Goal: Information Seeking & Learning: Learn about a topic

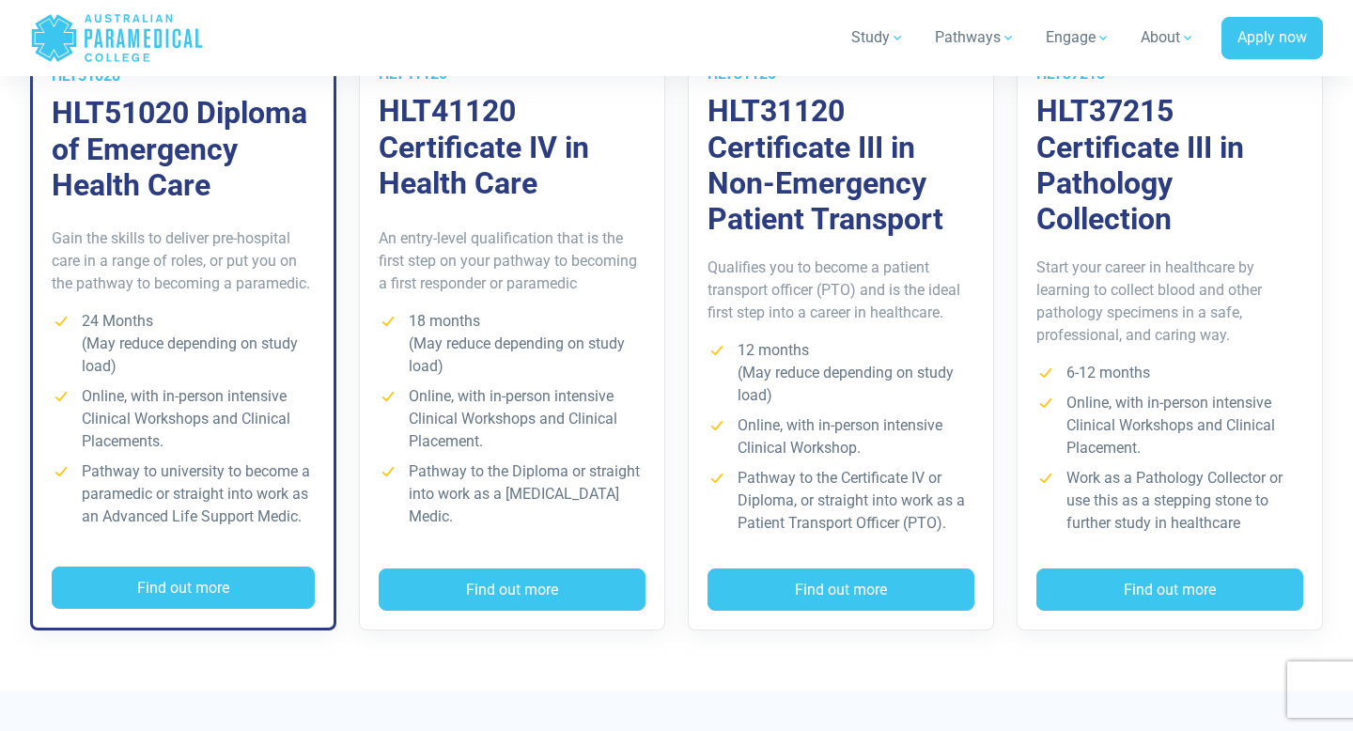
scroll to position [1465, 0]
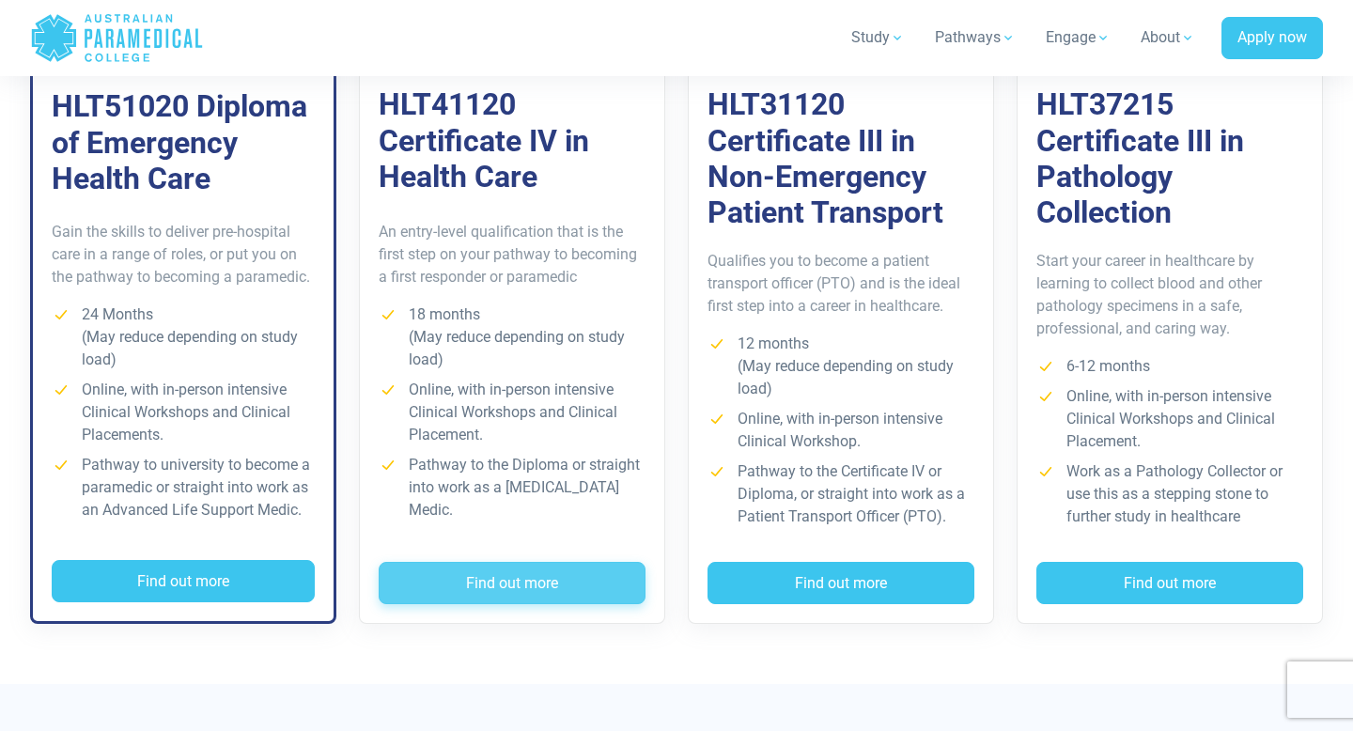
click at [513, 585] on button "Find out more" at bounding box center [512, 583] width 267 height 43
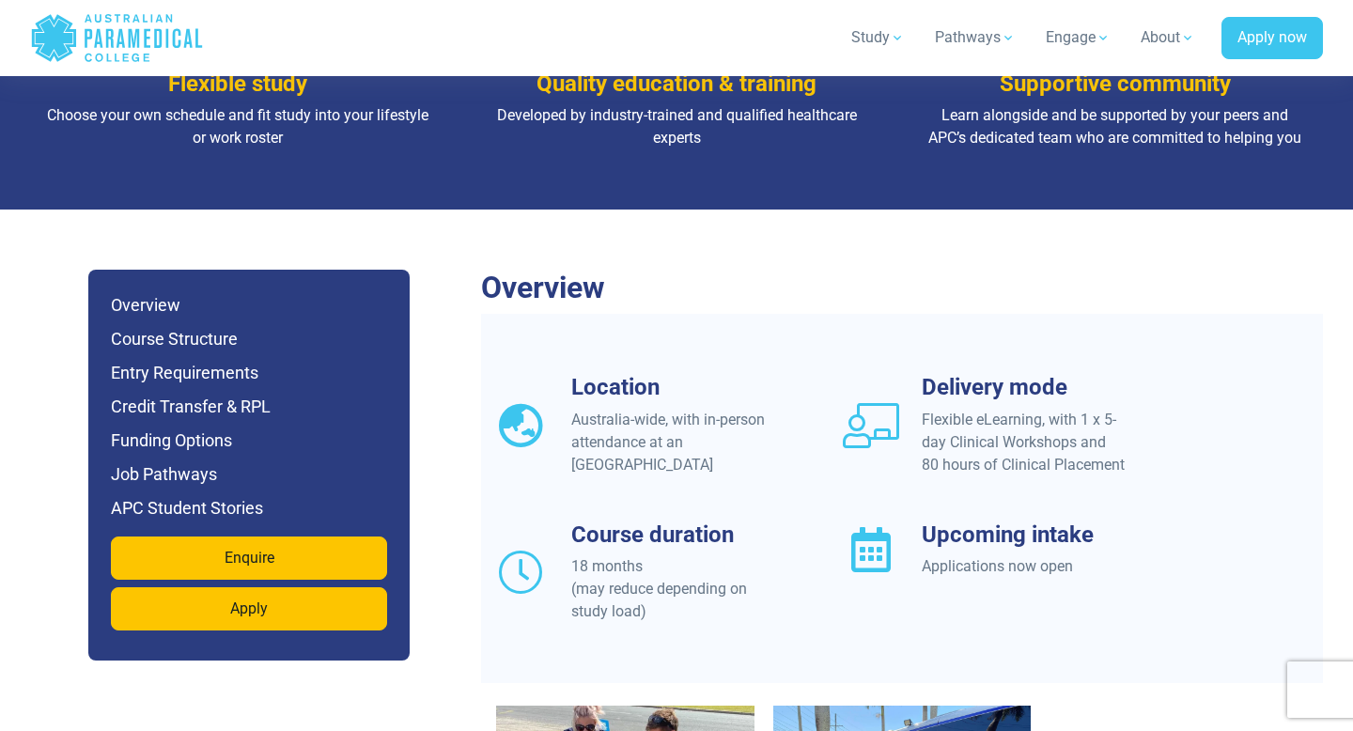
scroll to position [1408, 0]
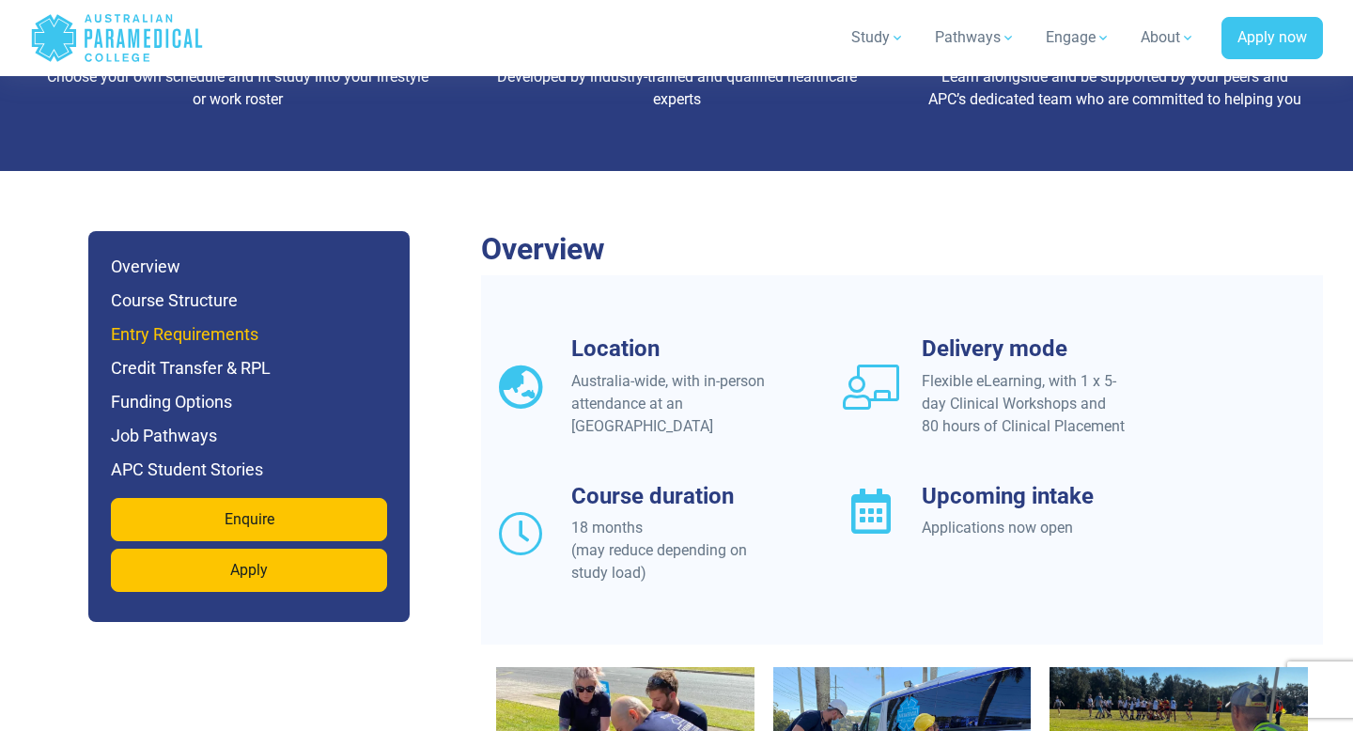
click at [208, 321] on h6 "Entry Requirements" at bounding box center [249, 334] width 276 height 26
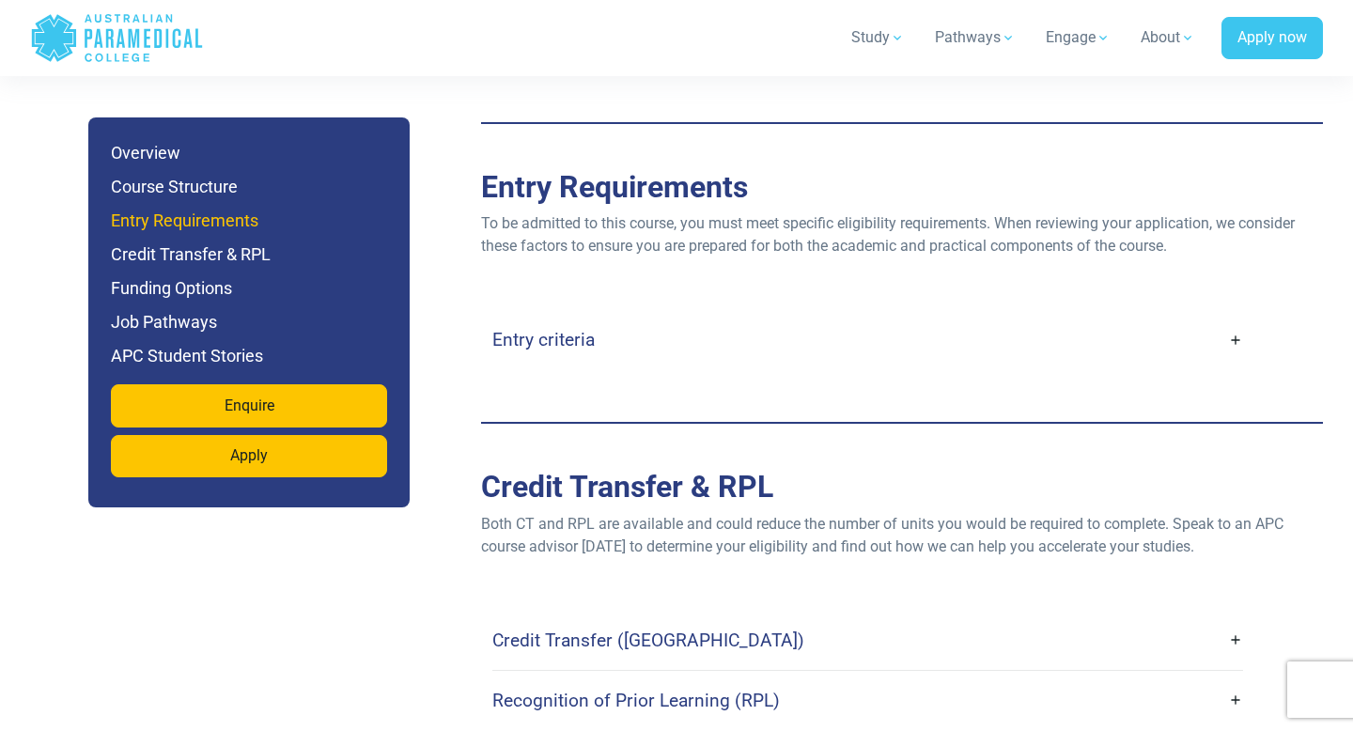
scroll to position [3854, 0]
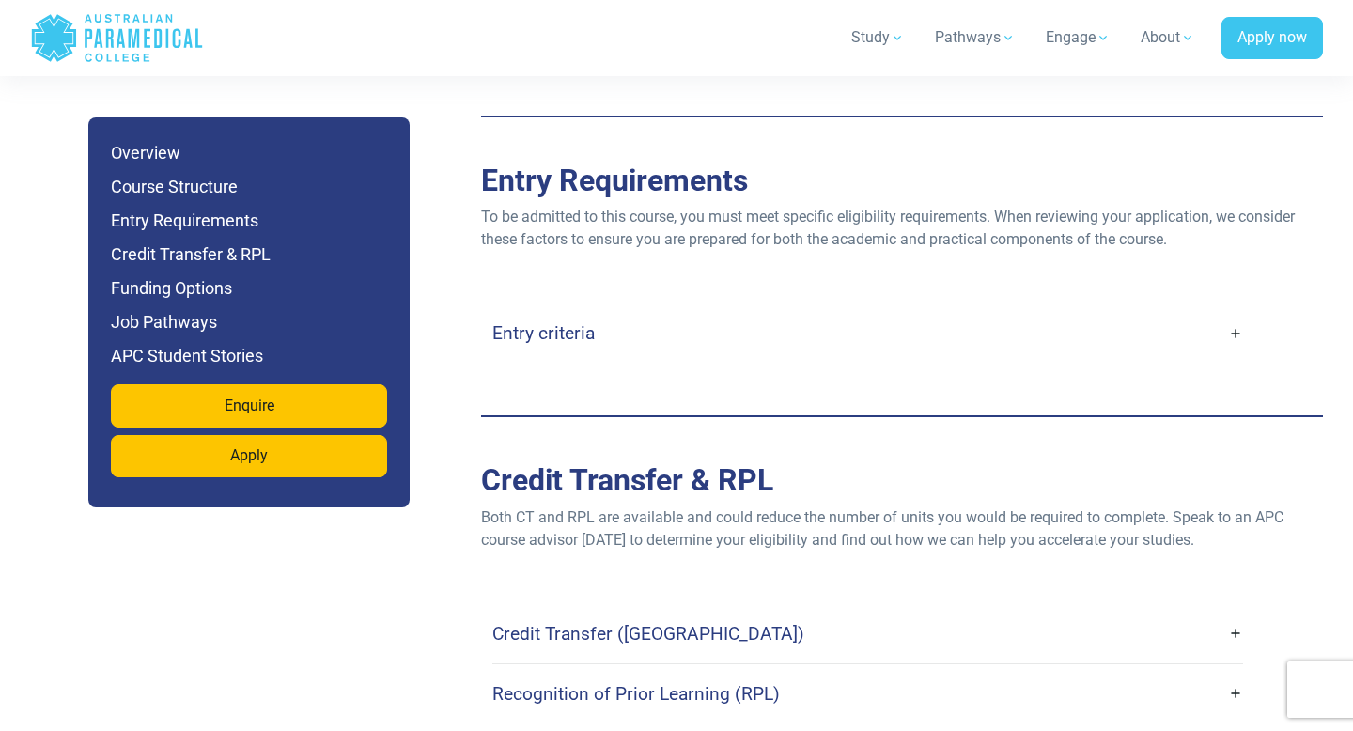
click at [509, 322] on h4 "Entry criteria" at bounding box center [544, 333] width 102 height 22
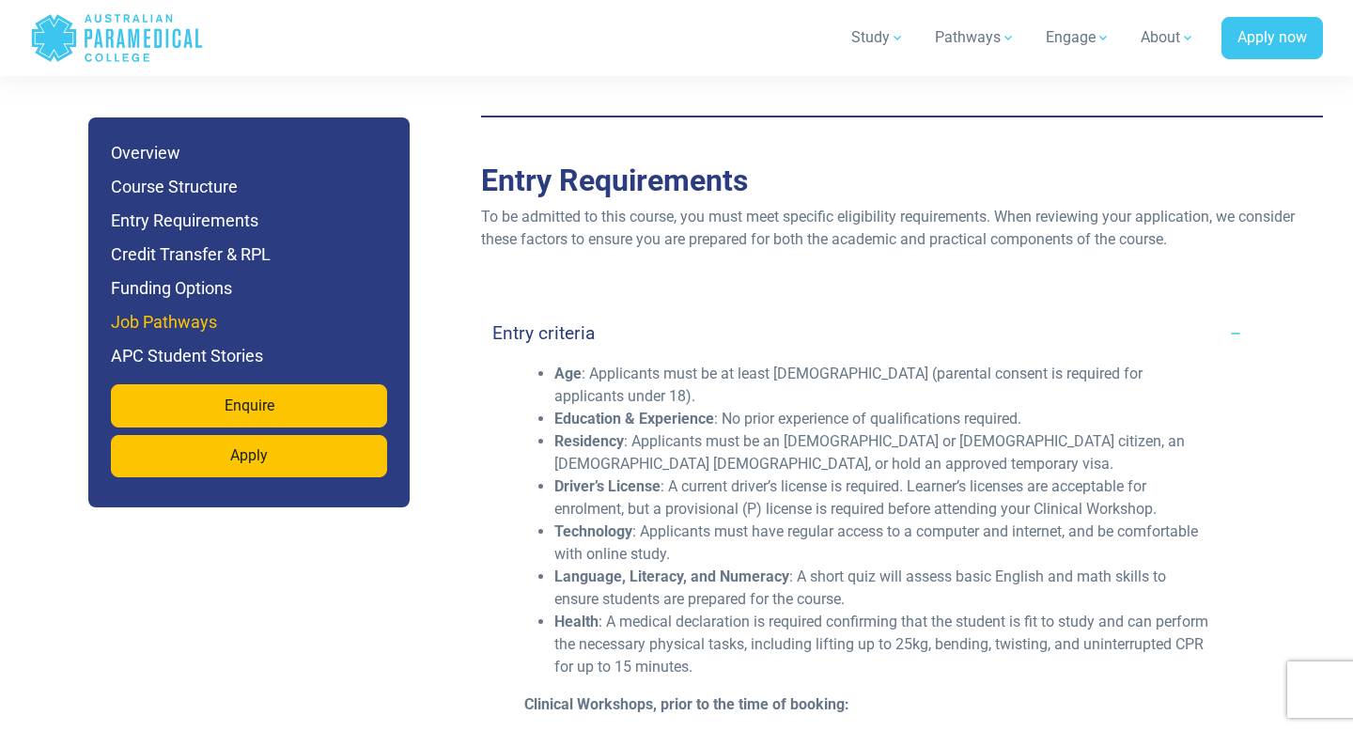
click at [170, 315] on h6 "Job Pathways" at bounding box center [249, 322] width 276 height 26
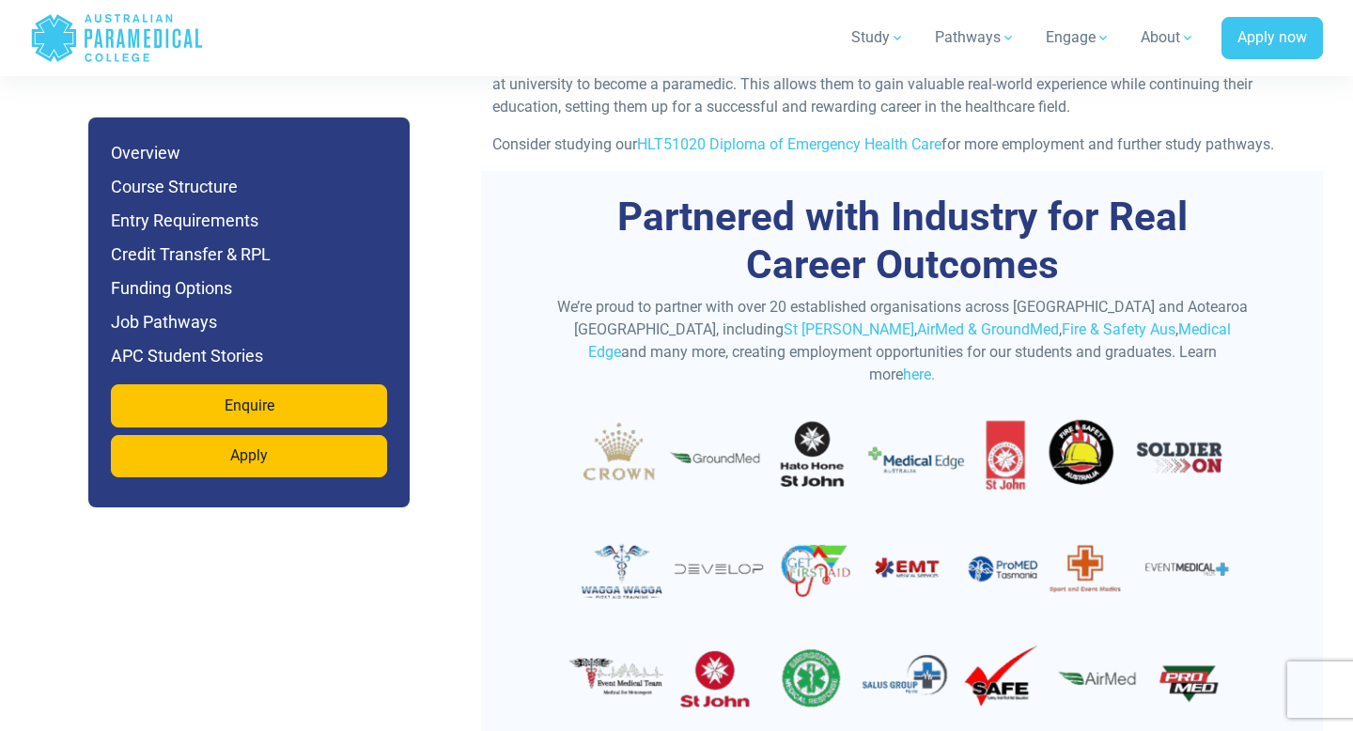
scroll to position [6128, 0]
